Goal: Information Seeking & Learning: Learn about a topic

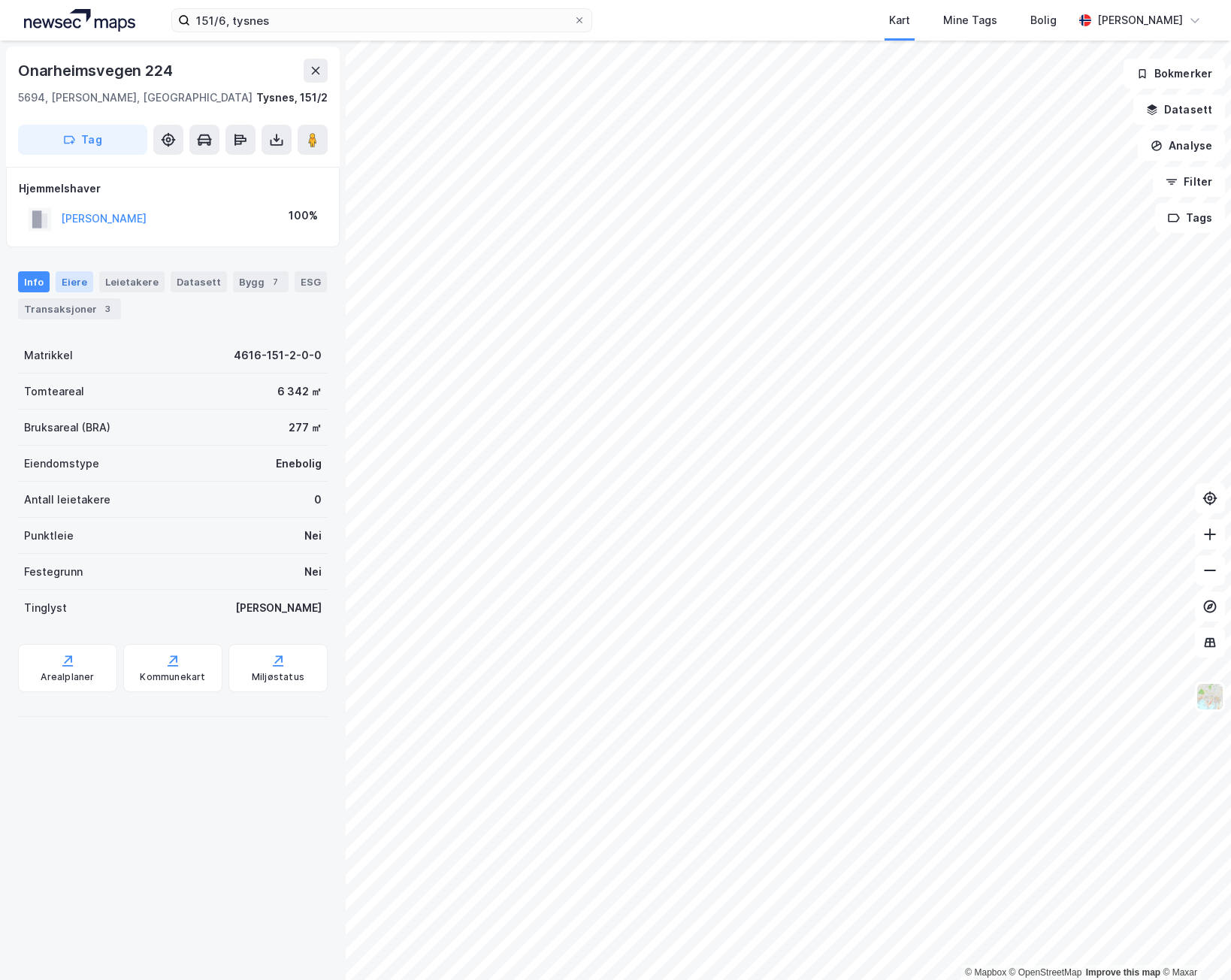
click at [67, 279] on div "Eiere" at bounding box center [74, 281] width 37 height 21
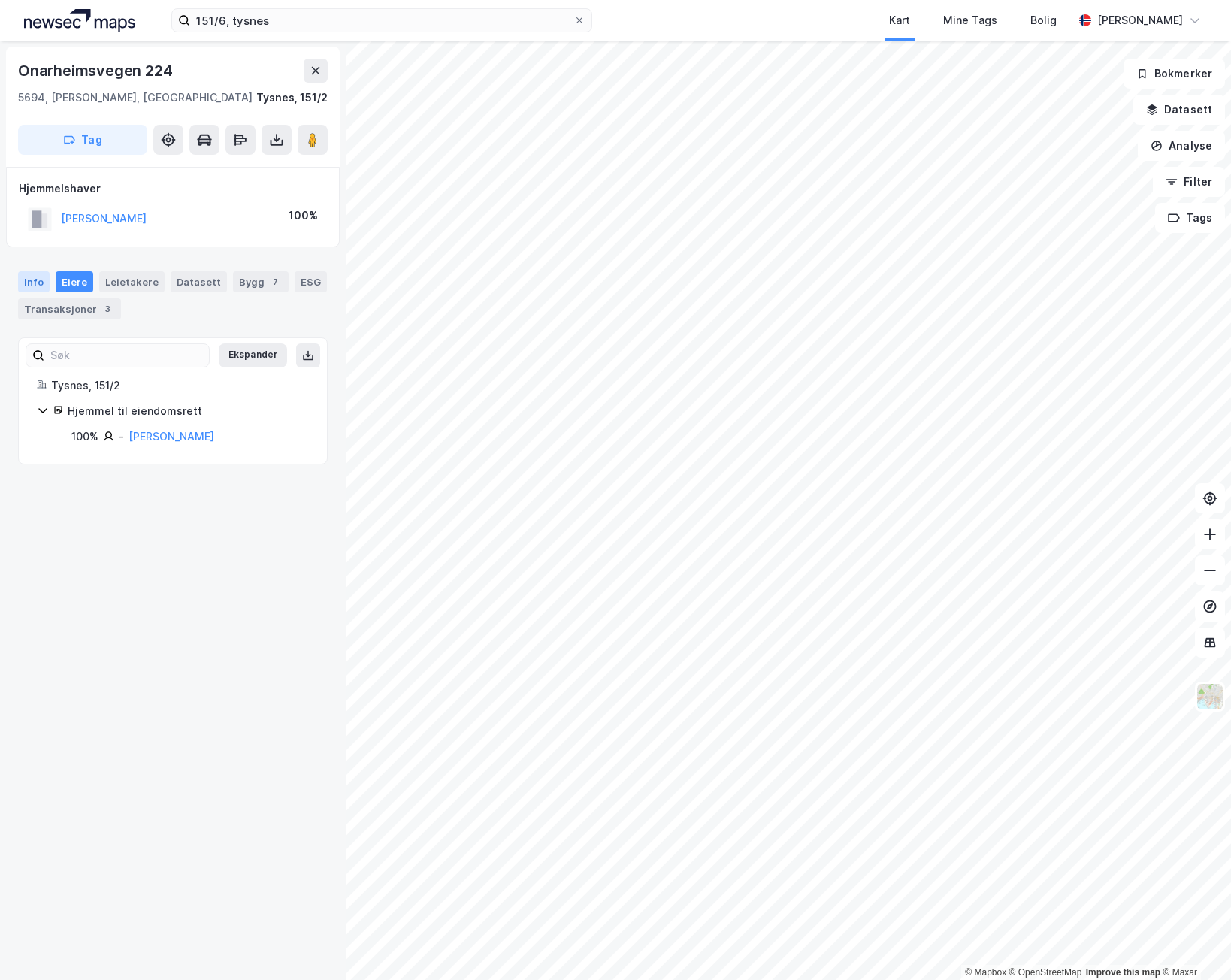
click at [29, 278] on div "Info" at bounding box center [33, 281] width 32 height 21
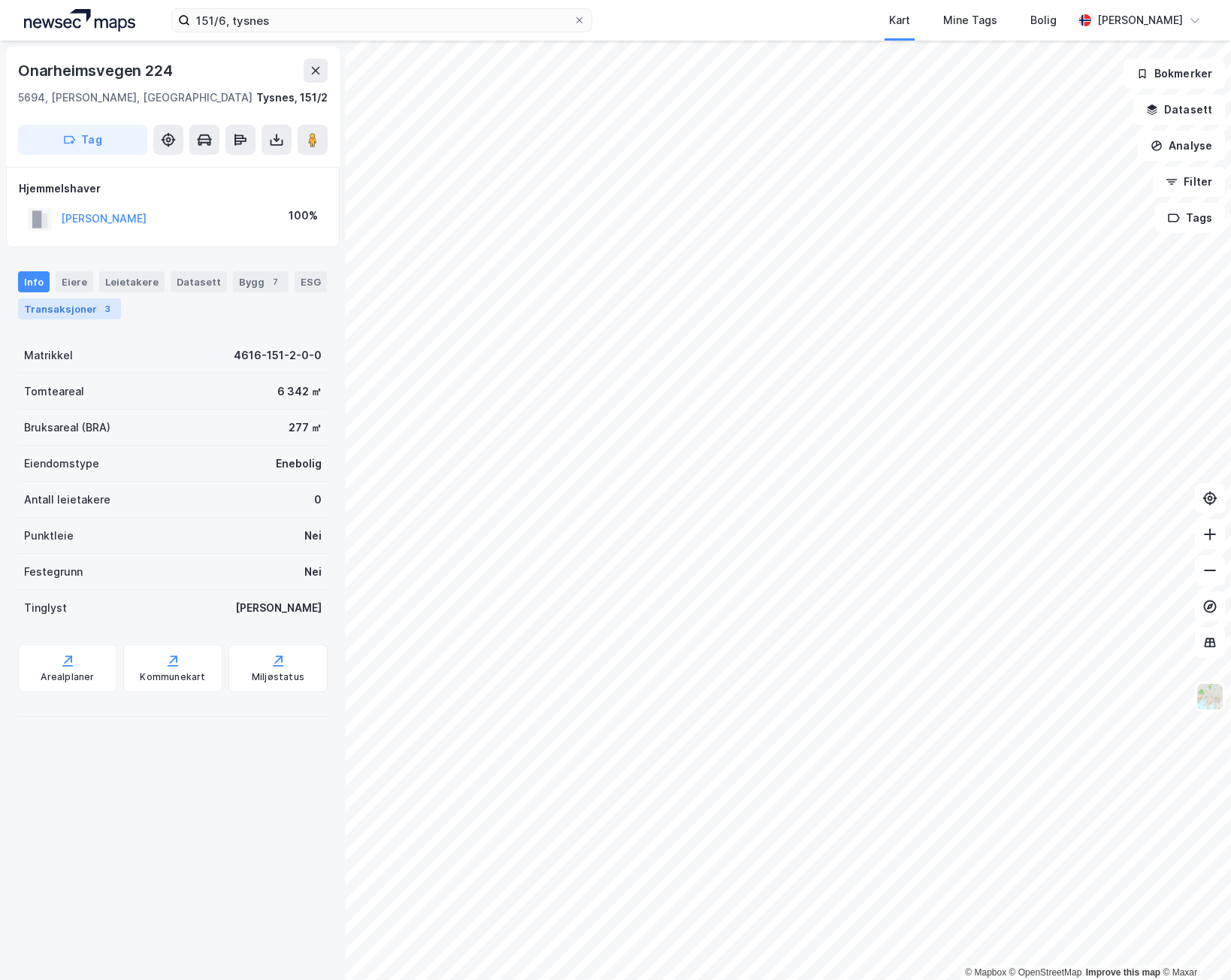
click at [29, 304] on div "Transaksjoner 3" at bounding box center [69, 308] width 103 height 21
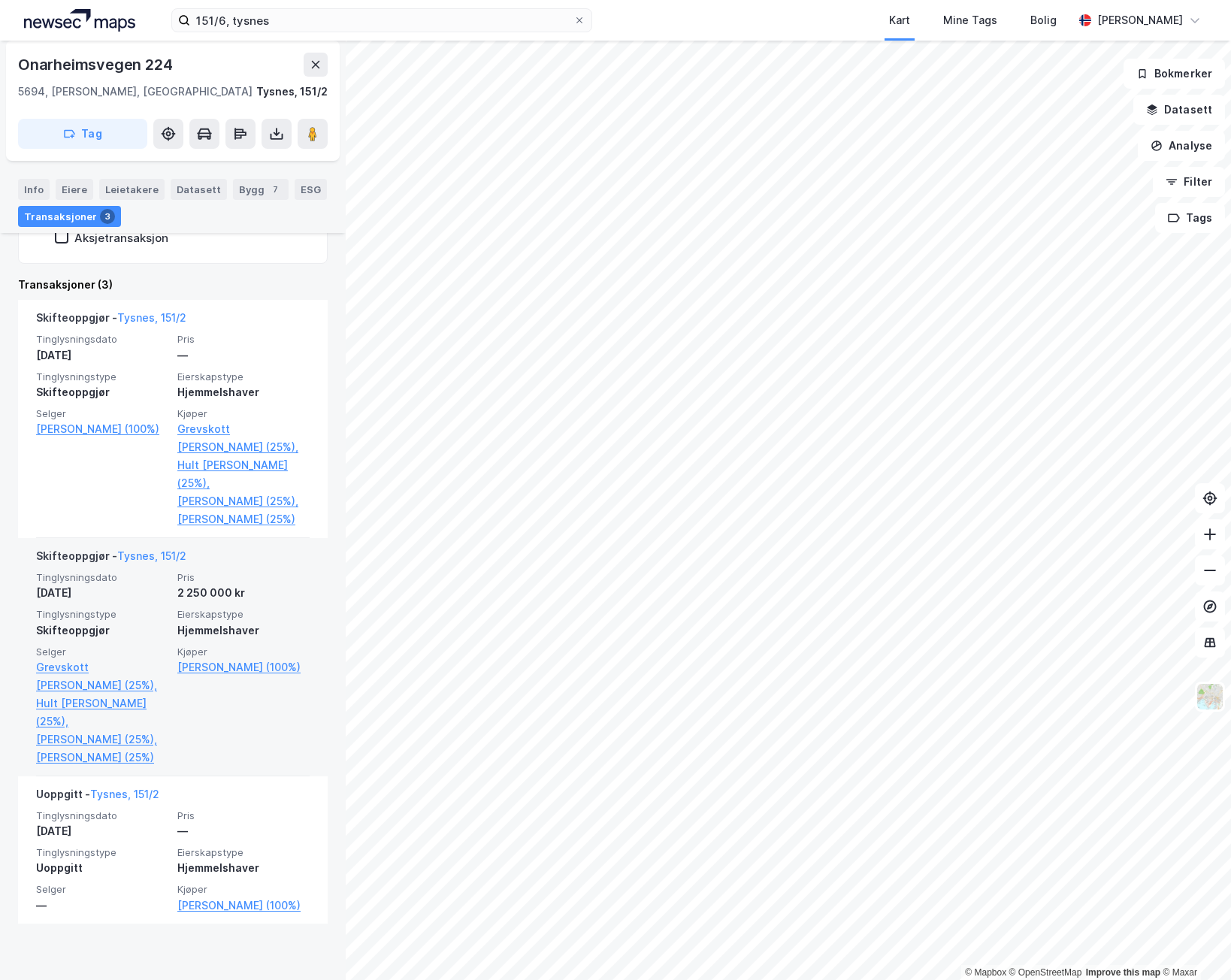
scroll to position [317, 0]
